Goal: Information Seeking & Learning: Learn about a topic

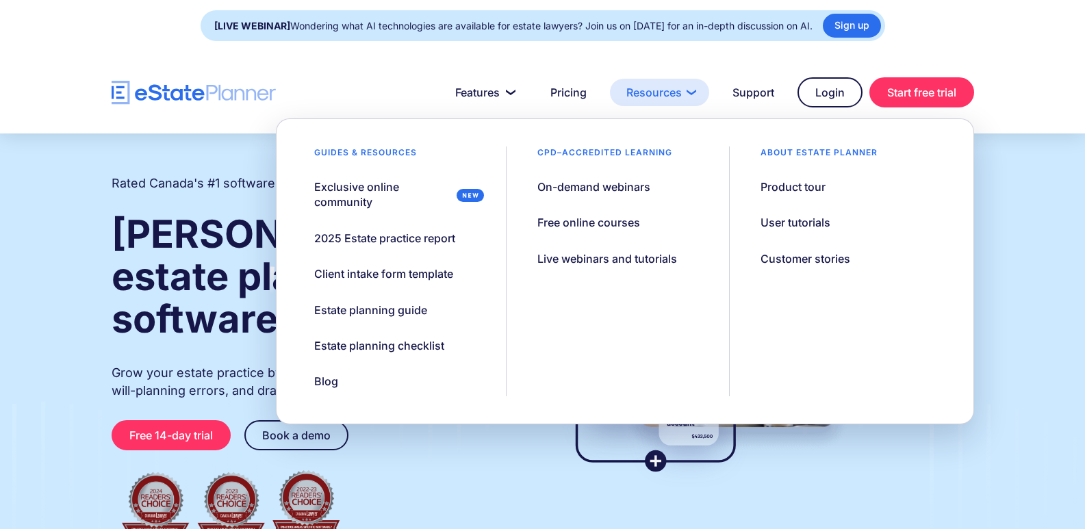
click at [662, 92] on link "Resources" at bounding box center [659, 92] width 99 height 27
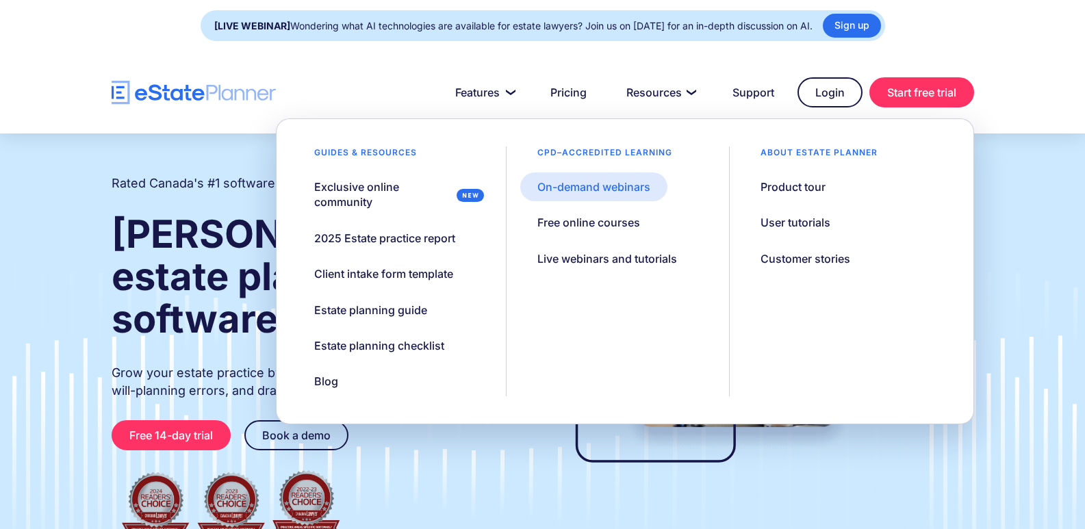
click at [598, 190] on div "On-demand webinars" at bounding box center [593, 186] width 113 height 15
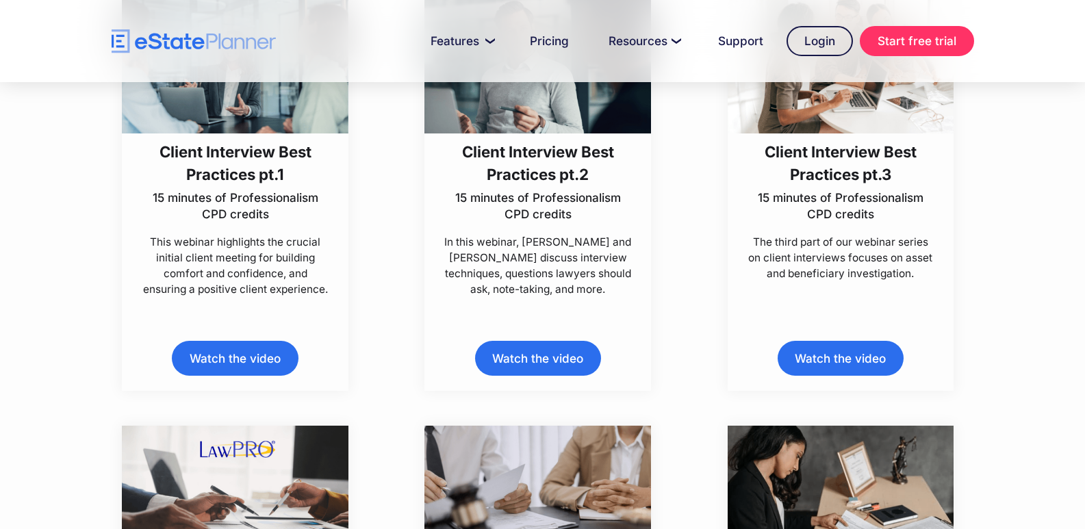
scroll to position [479, 0]
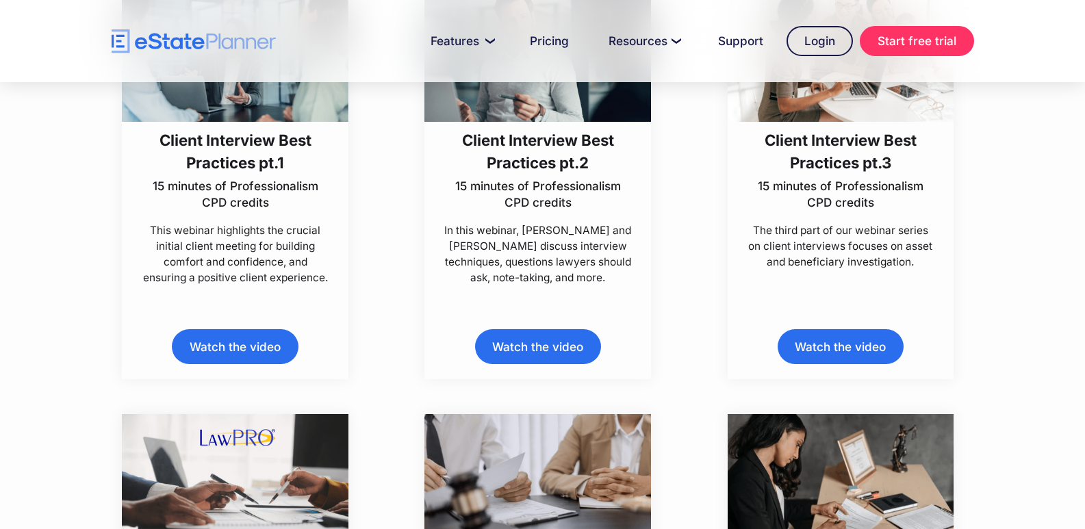
click at [522, 340] on link "Watch the video" at bounding box center [538, 346] width 126 height 35
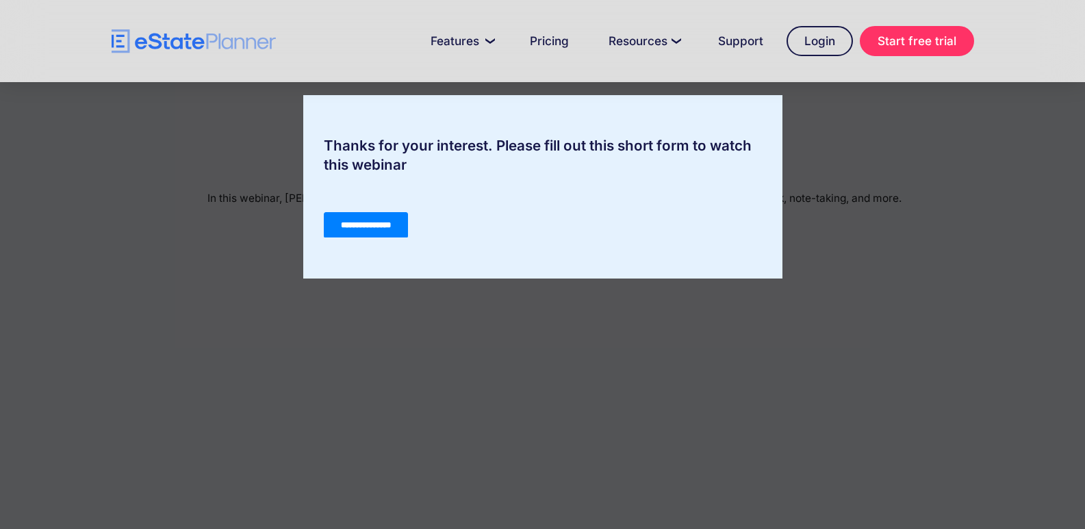
click at [349, 227] on input "**********" at bounding box center [365, 225] width 84 height 26
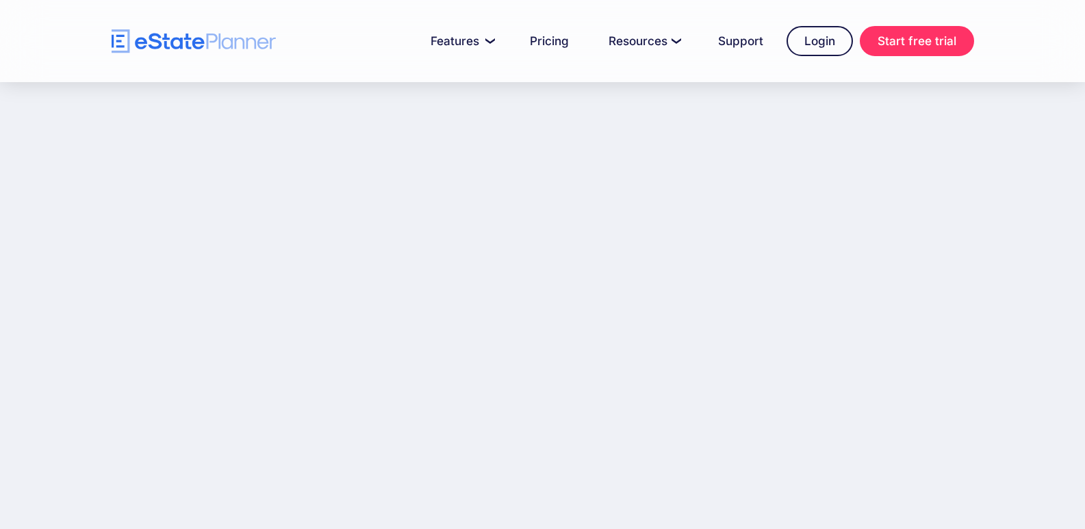
scroll to position [174, 0]
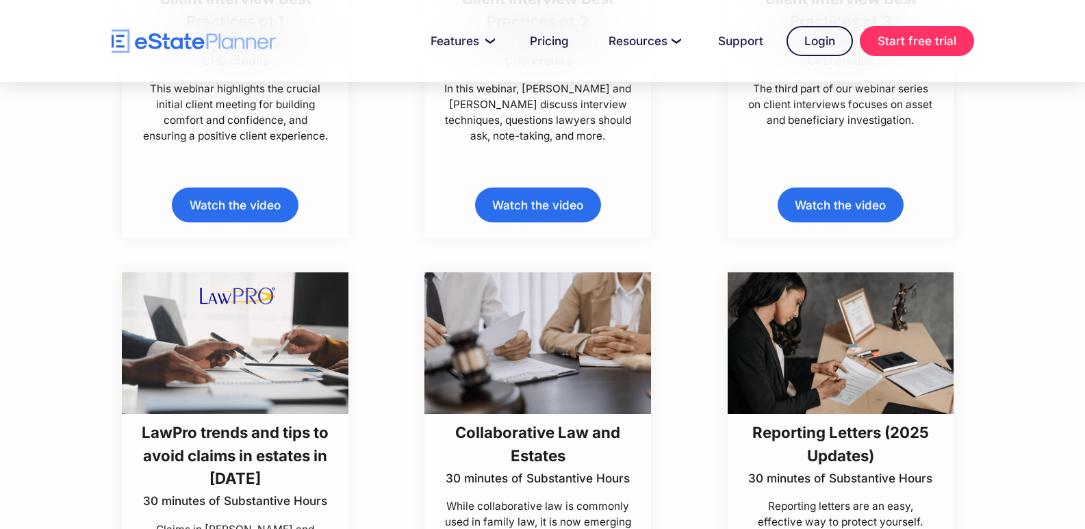
scroll to position [484, 0]
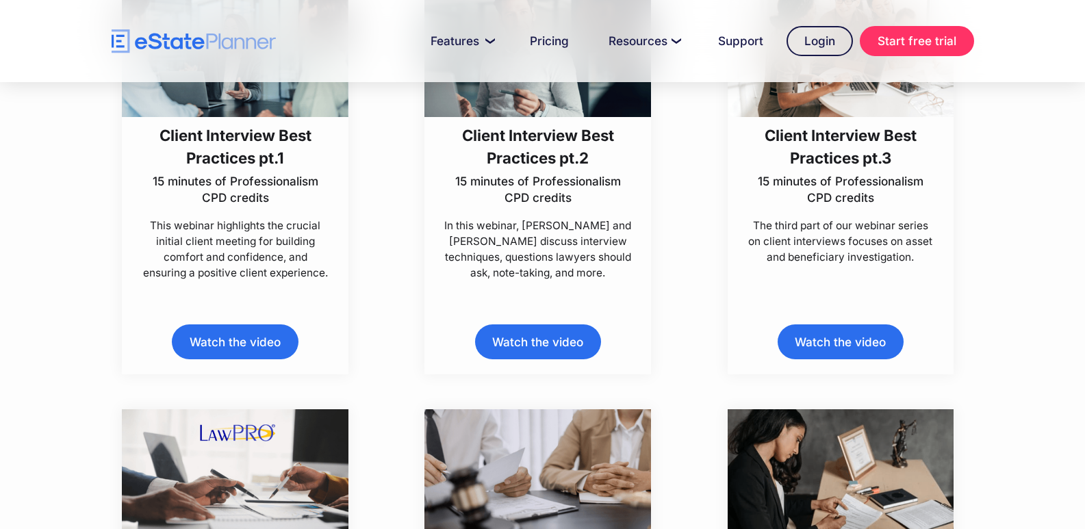
click at [831, 342] on link "Watch the video" at bounding box center [841, 342] width 126 height 35
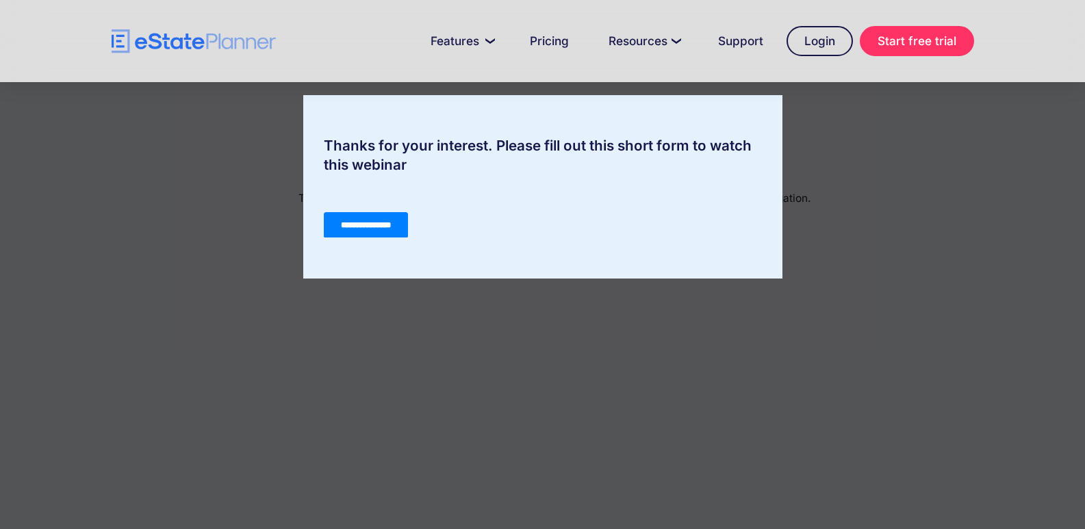
click at [337, 222] on input "**********" at bounding box center [365, 225] width 84 height 26
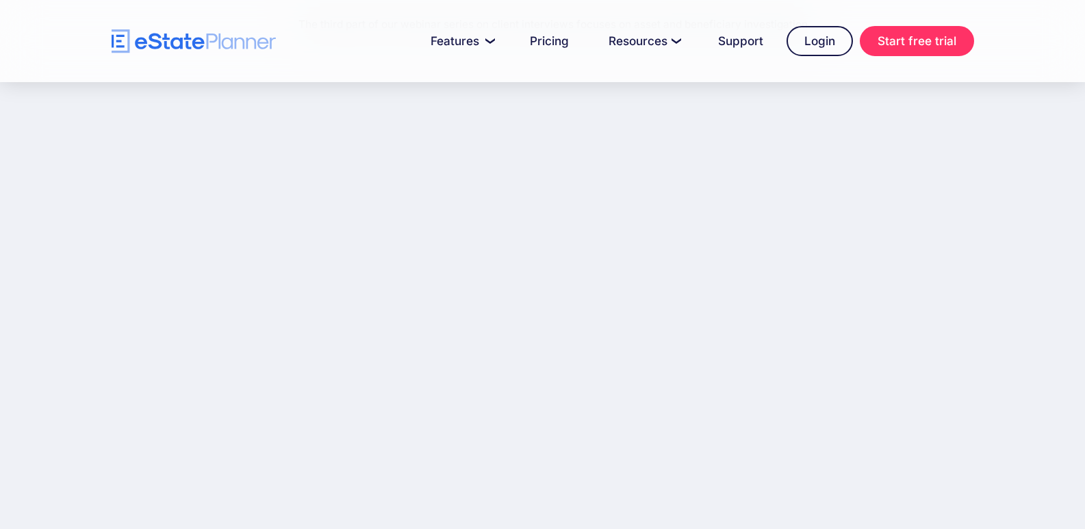
scroll to position [242, 0]
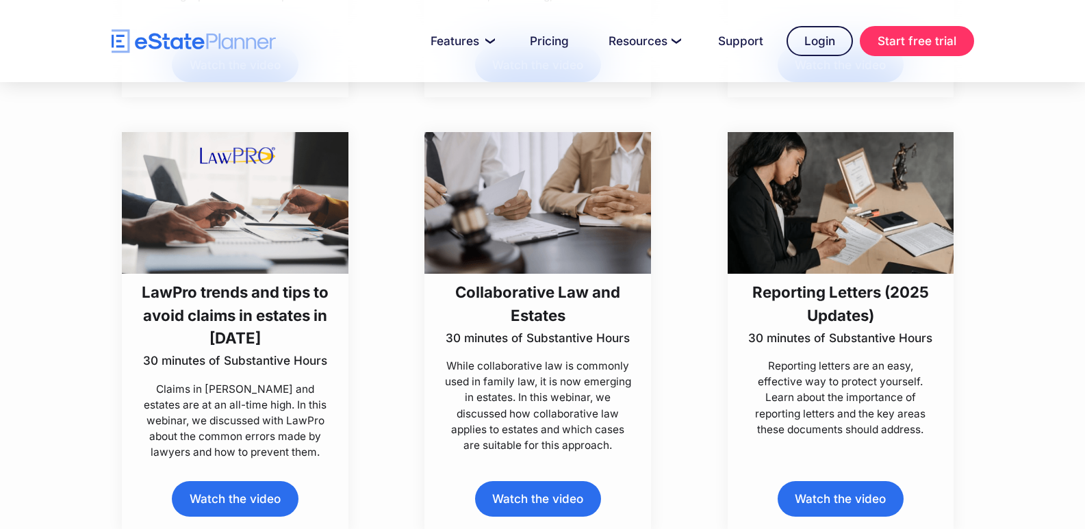
scroll to position [763, 0]
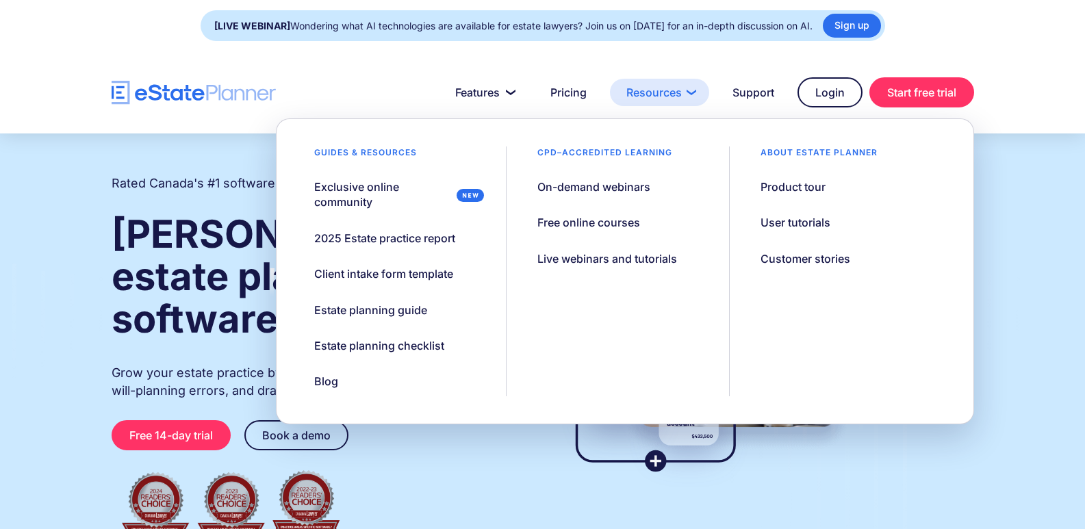
click at [660, 99] on link "Resources" at bounding box center [659, 92] width 99 height 27
click at [585, 188] on div "On-demand webinars" at bounding box center [593, 186] width 113 height 15
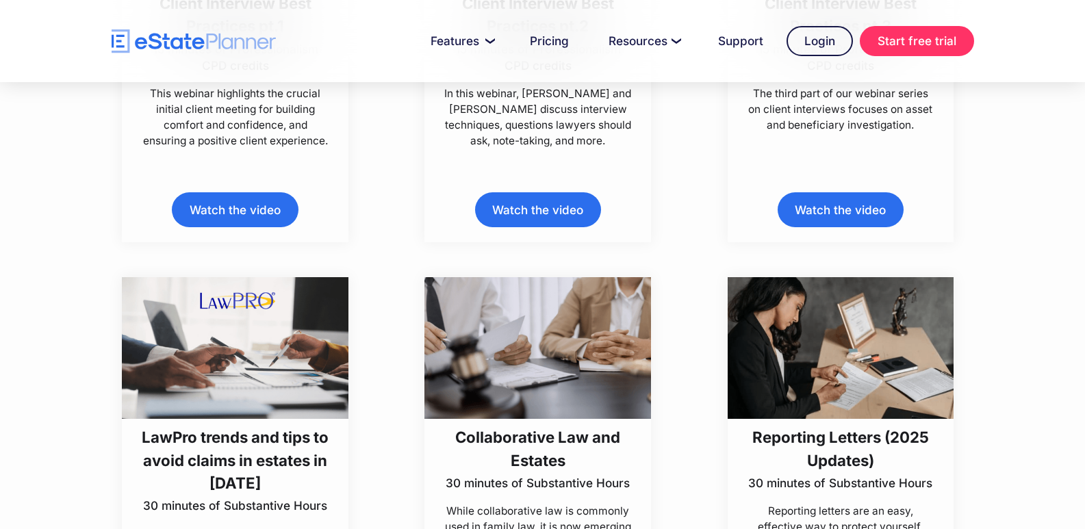
scroll to position [822, 0]
